Goal: Information Seeking & Learning: Understand process/instructions

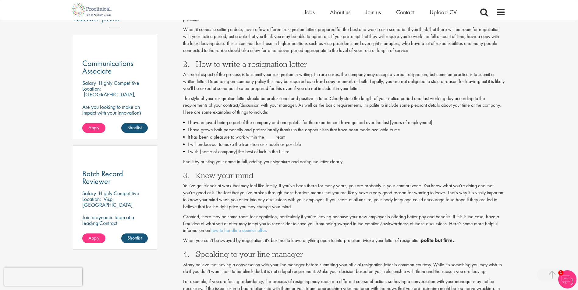
scroll to position [335, 0]
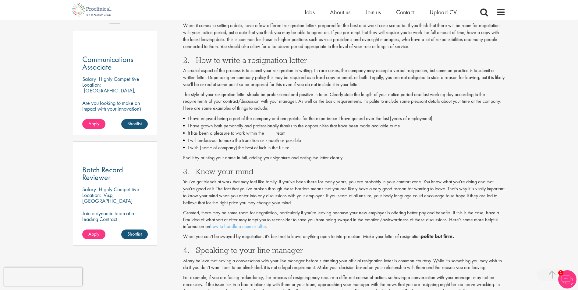
click at [340, 67] on p "A crucial aspect of the process is to submit your resignation in writing. In ra…" at bounding box center [344, 77] width 322 height 21
click at [342, 101] on p "The style of your resignation letter should be professional and positive in ton…" at bounding box center [344, 101] width 322 height 21
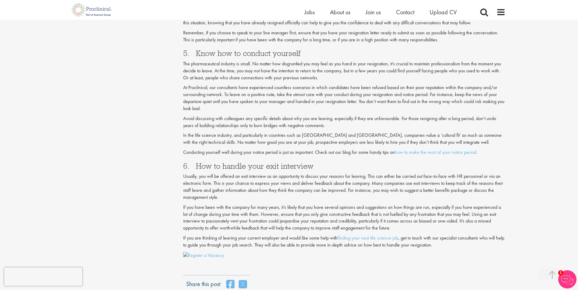
scroll to position [609, 0]
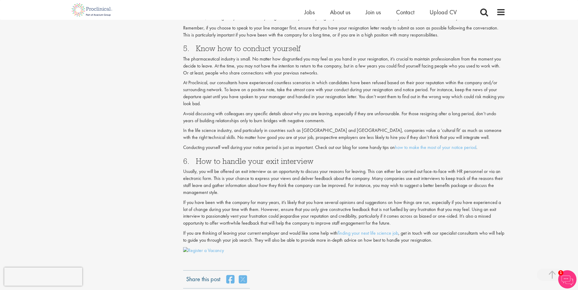
click at [353, 271] on div "Share this post" at bounding box center [344, 280] width 322 height 18
click at [381, 271] on div "Share this post" at bounding box center [344, 280] width 322 height 18
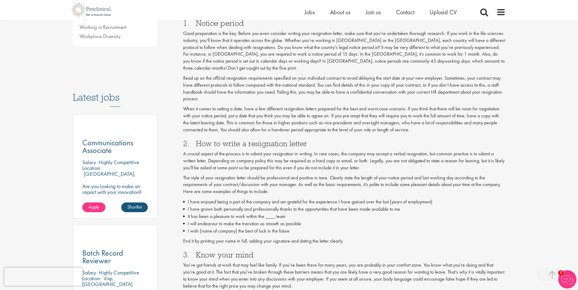
scroll to position [244, 0]
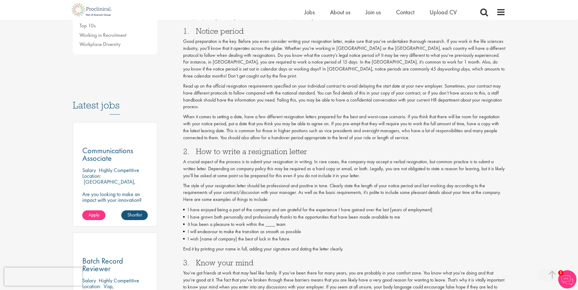
click at [561, 272] on span "1" at bounding box center [560, 273] width 5 height 5
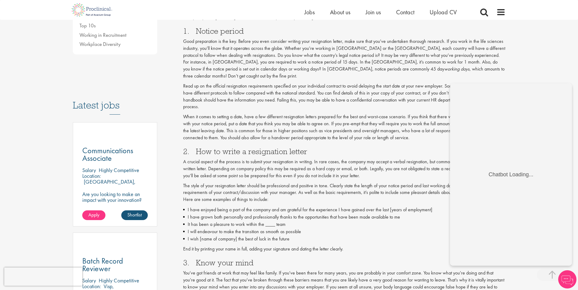
click at [550, 276] on span at bounding box center [551, 275] width 30 height 12
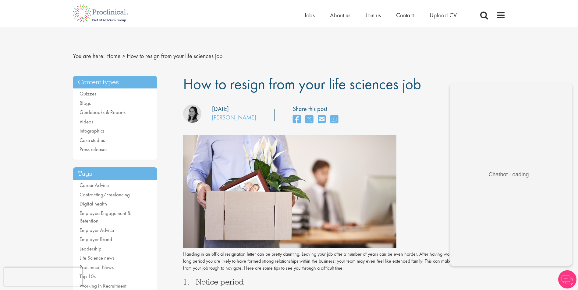
click at [567, 277] on img at bounding box center [567, 280] width 18 height 18
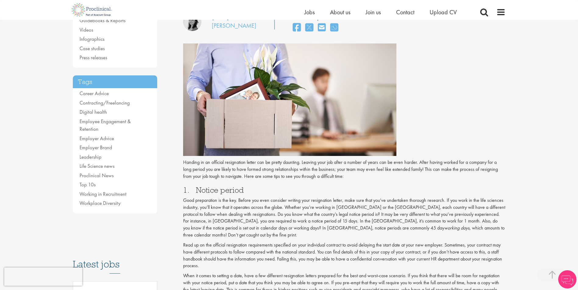
scroll to position [152, 0]
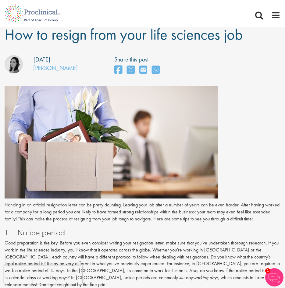
scroll to position [122, 0]
